Goal: Information Seeking & Learning: Learn about a topic

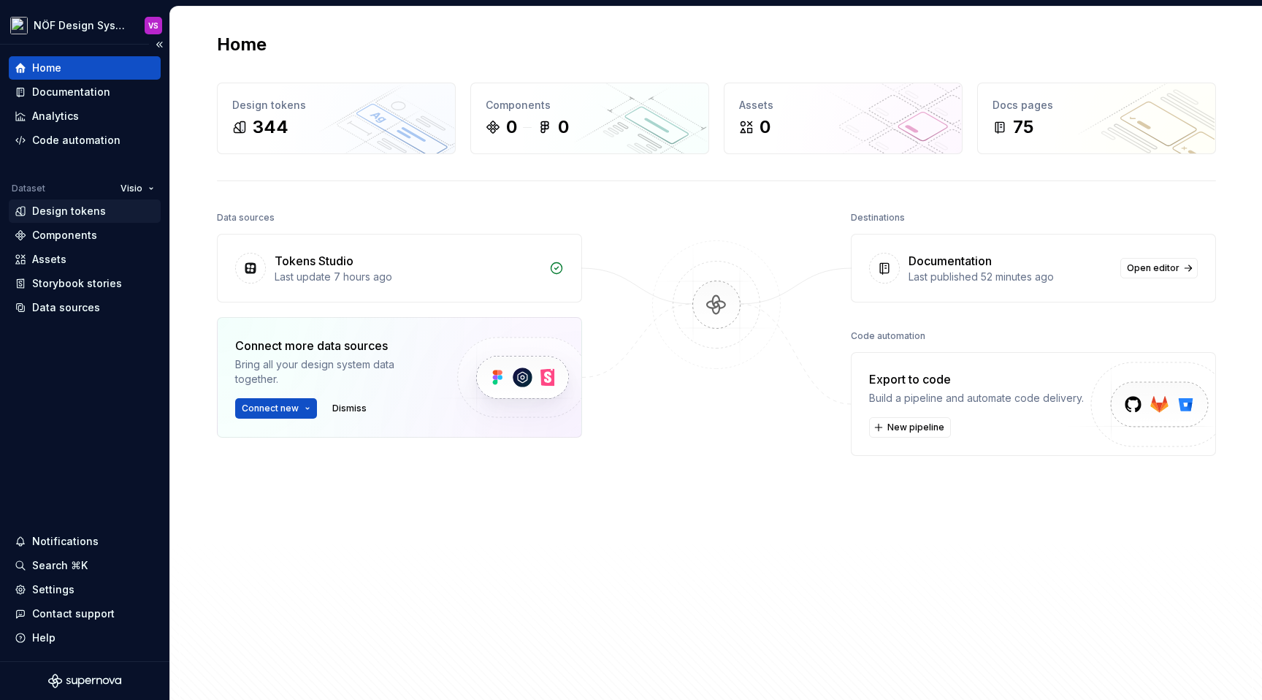
click at [77, 214] on div "Design tokens" at bounding box center [69, 211] width 74 height 15
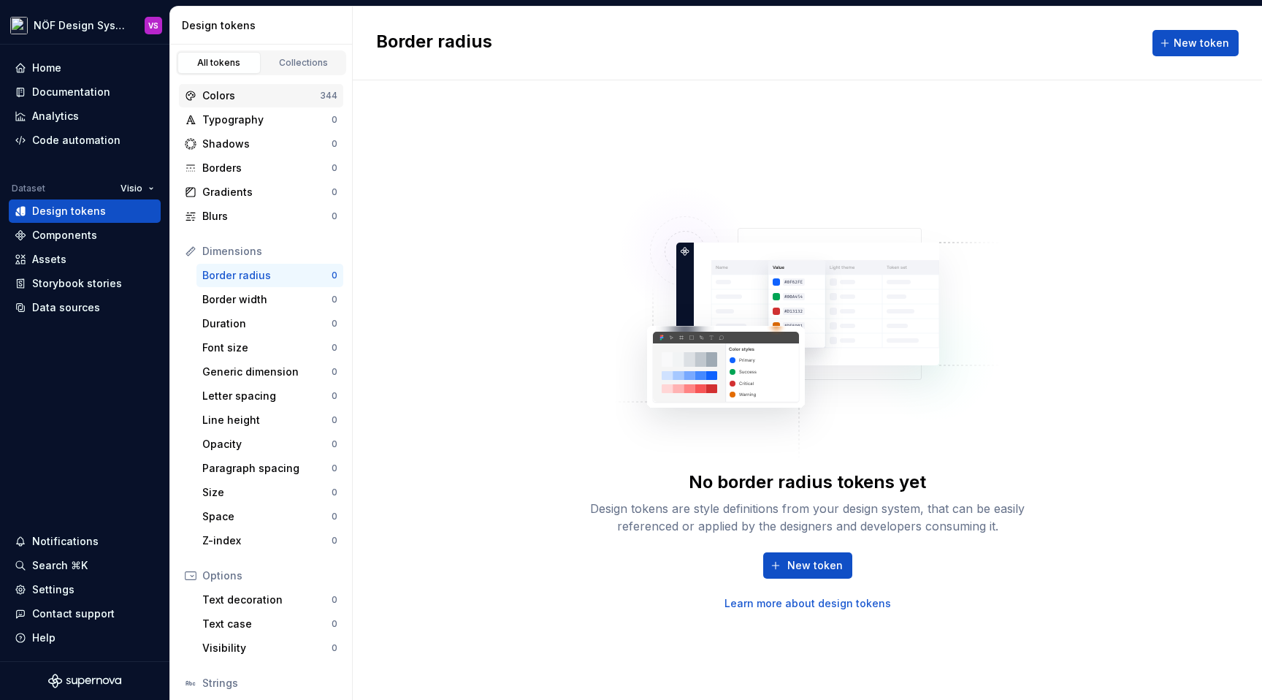
click at [248, 102] on div "Colors" at bounding box center [261, 95] width 118 height 15
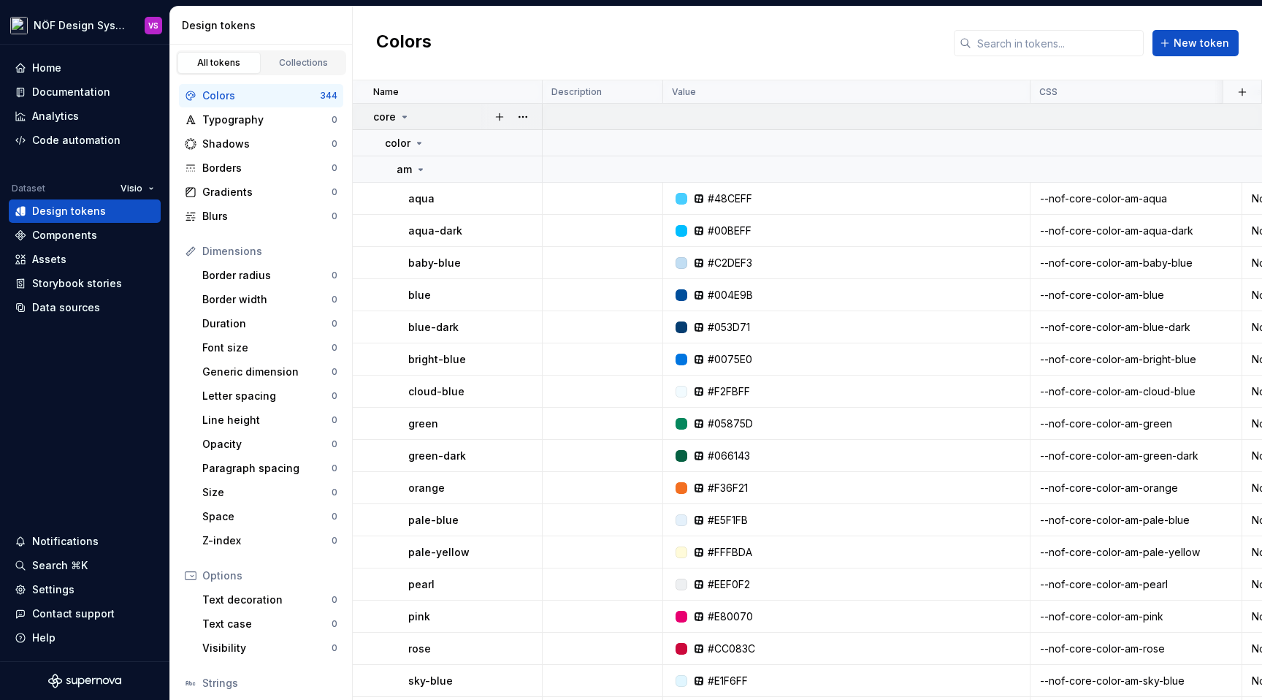
click at [404, 116] on icon at bounding box center [405, 116] width 4 height 1
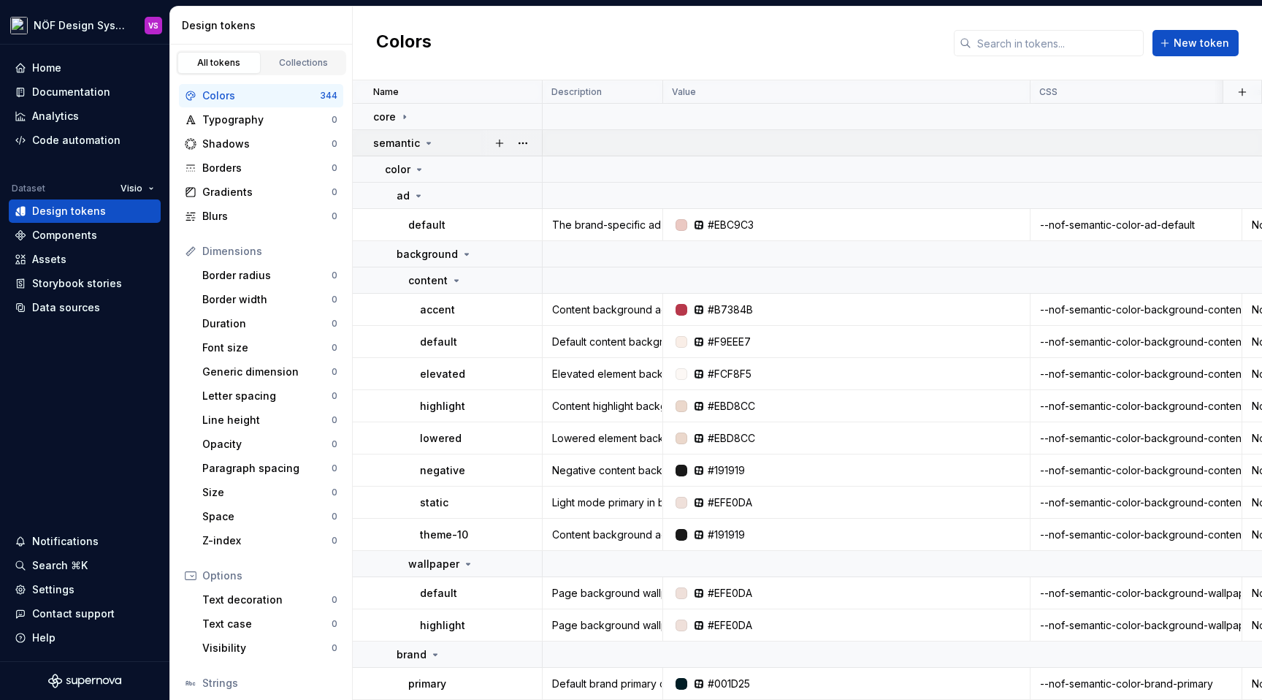
click at [423, 143] on icon at bounding box center [429, 143] width 12 height 12
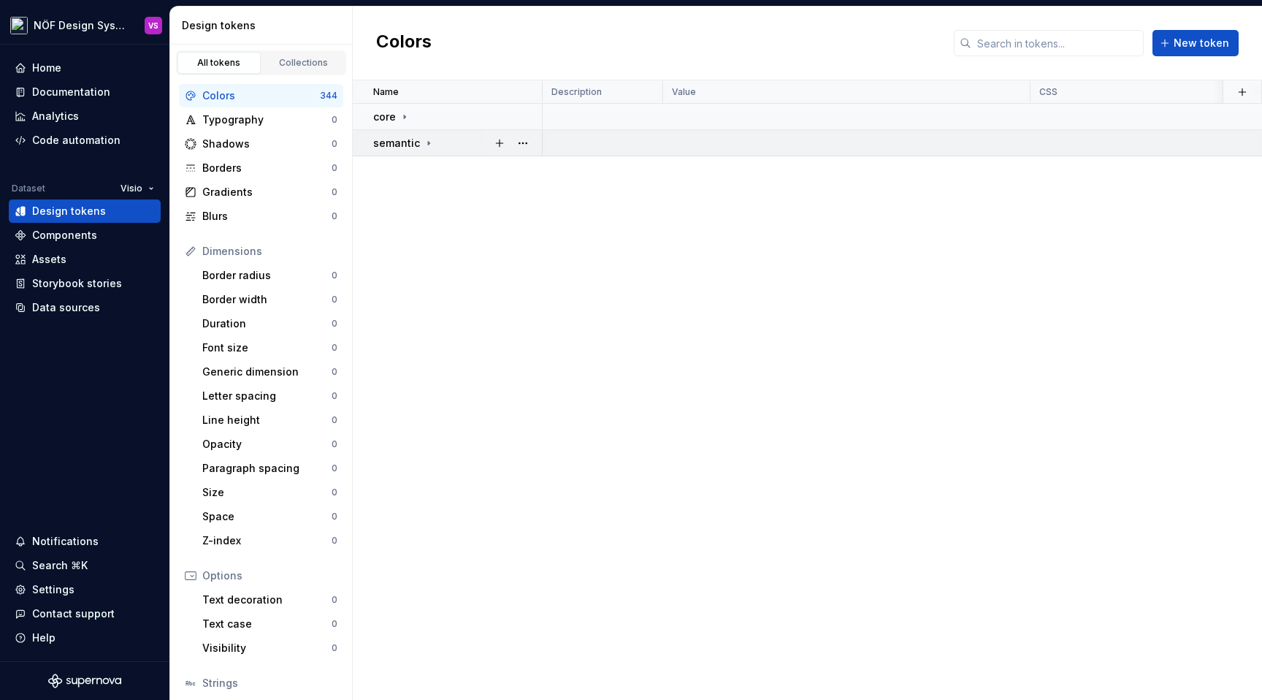
click at [423, 143] on icon at bounding box center [429, 143] width 12 height 12
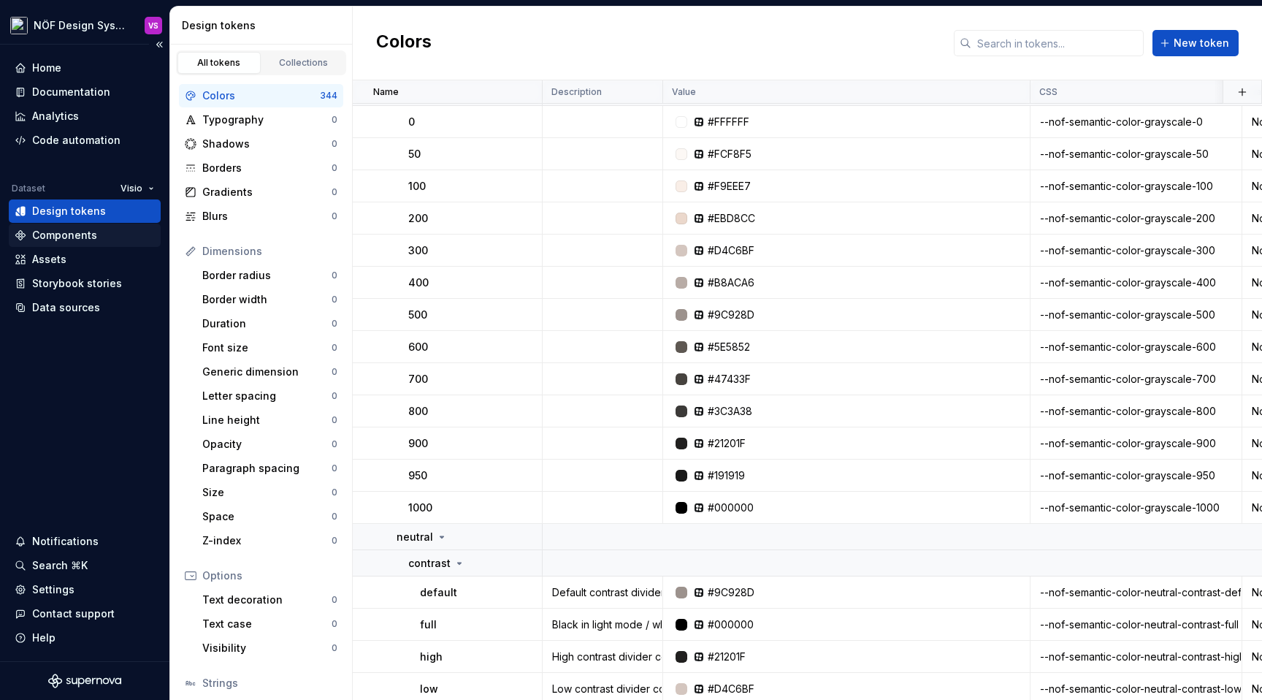
scroll to position [1353, 0]
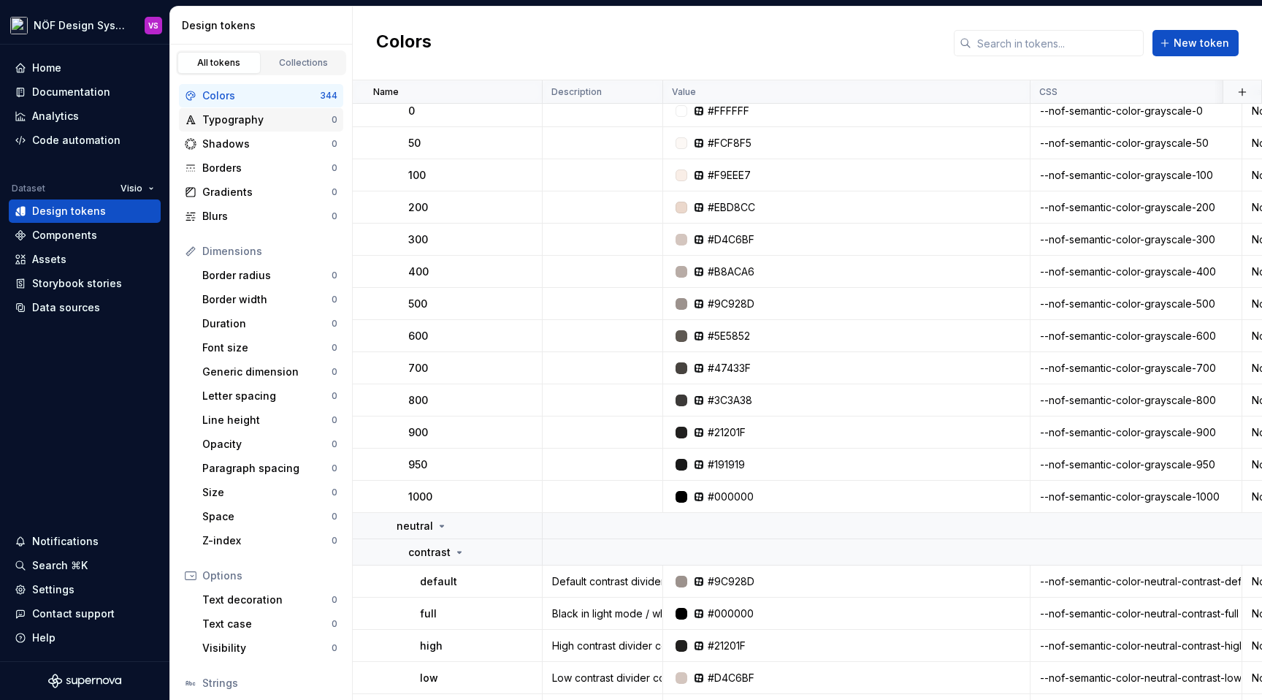
click at [259, 123] on div "Typography" at bounding box center [266, 119] width 129 height 15
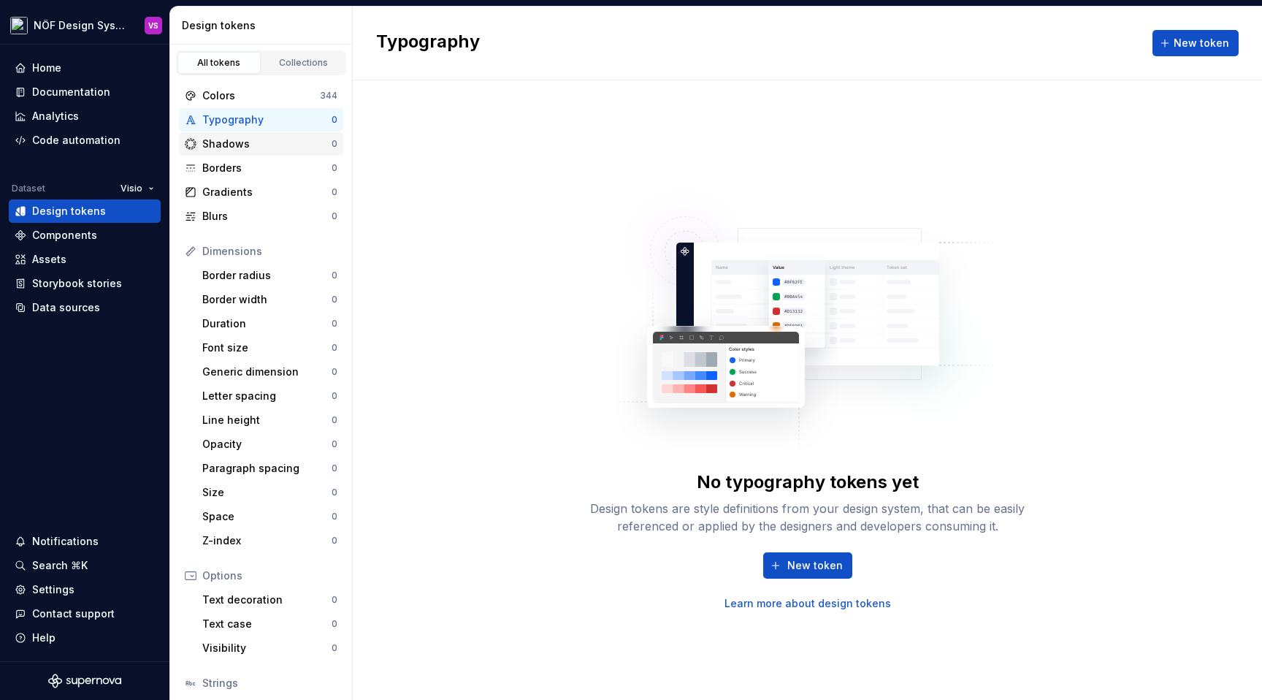
click at [229, 139] on div "Shadows" at bounding box center [266, 144] width 129 height 15
click at [254, 91] on div "Colors" at bounding box center [261, 95] width 118 height 15
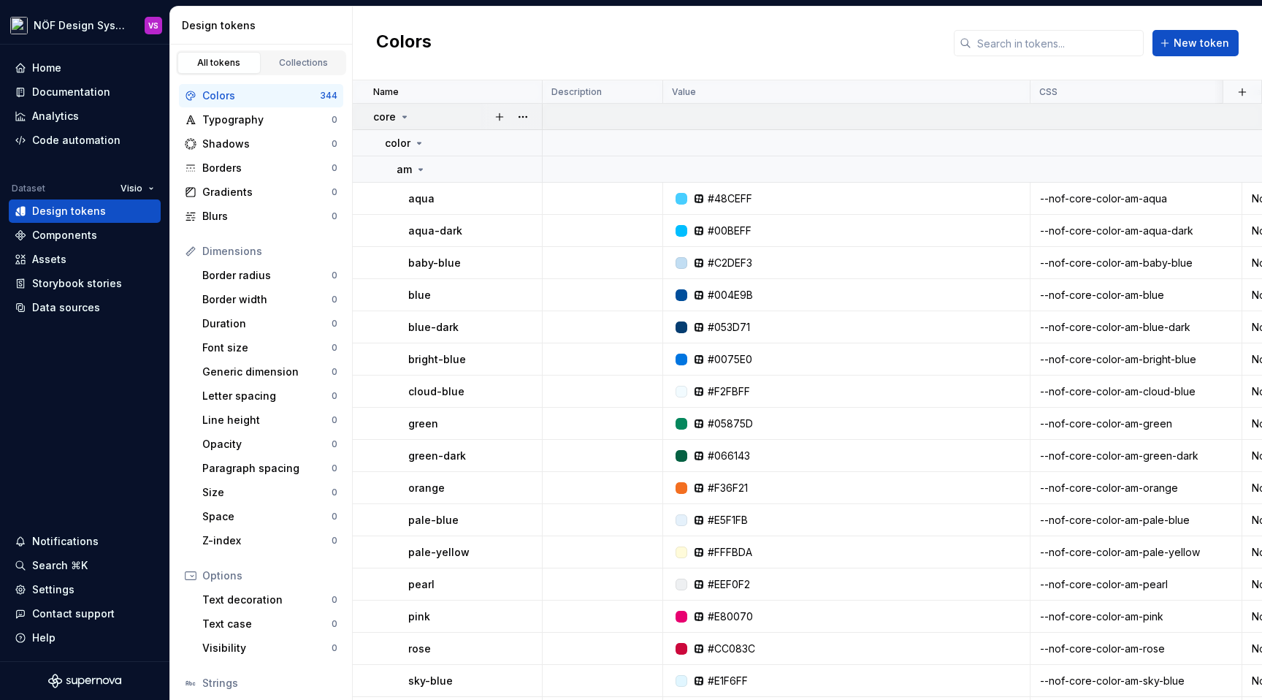
click at [405, 118] on icon at bounding box center [405, 117] width 12 height 12
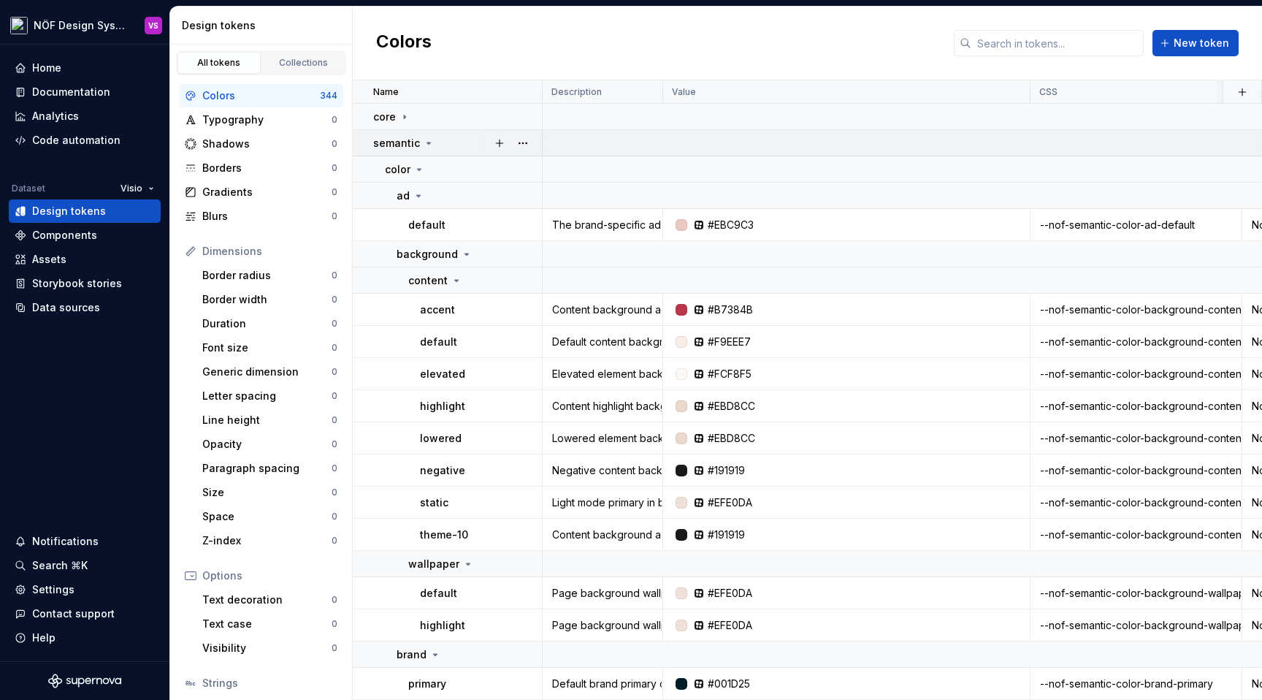
click at [423, 145] on icon at bounding box center [429, 143] width 12 height 12
